Goal: Task Accomplishment & Management: Use online tool/utility

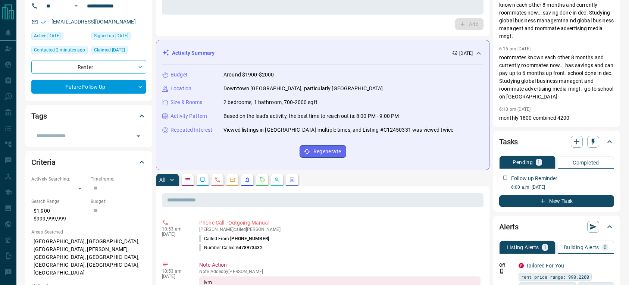
scroll to position [21, 0]
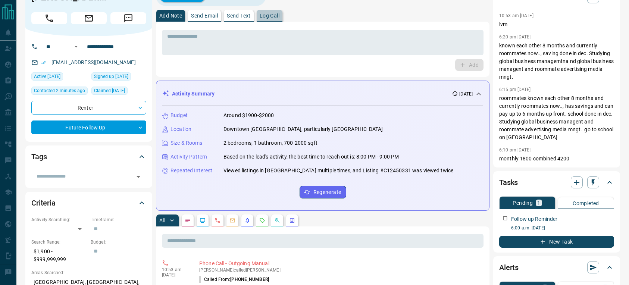
click at [269, 16] on p "Log Call" at bounding box center [270, 15] width 20 height 5
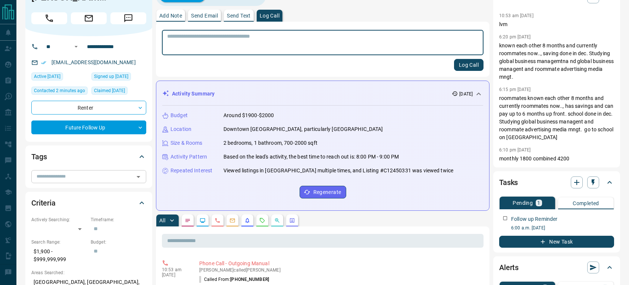
click at [102, 181] on input "text" at bounding box center [83, 176] width 98 height 8
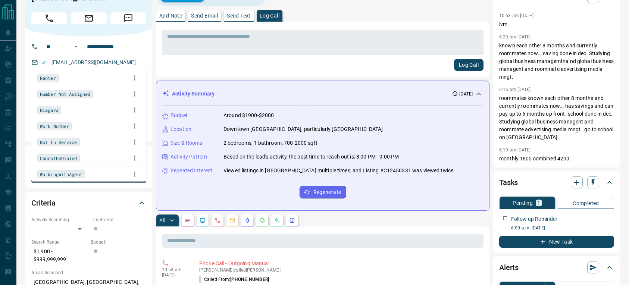
type input "***"
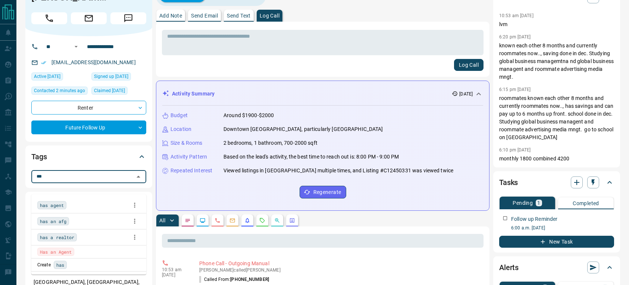
click at [93, 252] on div "Has an Agent" at bounding box center [88, 252] width 103 height 8
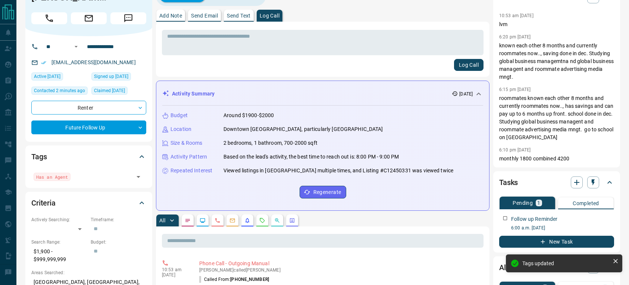
click at [200, 64] on div "Log Call" at bounding box center [323, 65] width 322 height 12
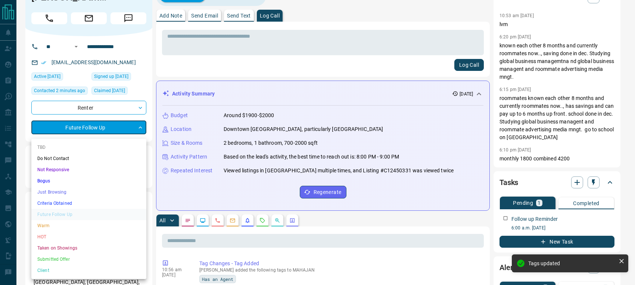
click at [74, 171] on li "Not Responsive" at bounding box center [88, 169] width 115 height 11
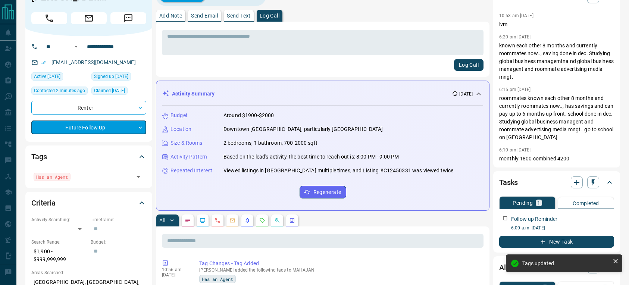
type input "*"
